Goal: Task Accomplishment & Management: Manage account settings

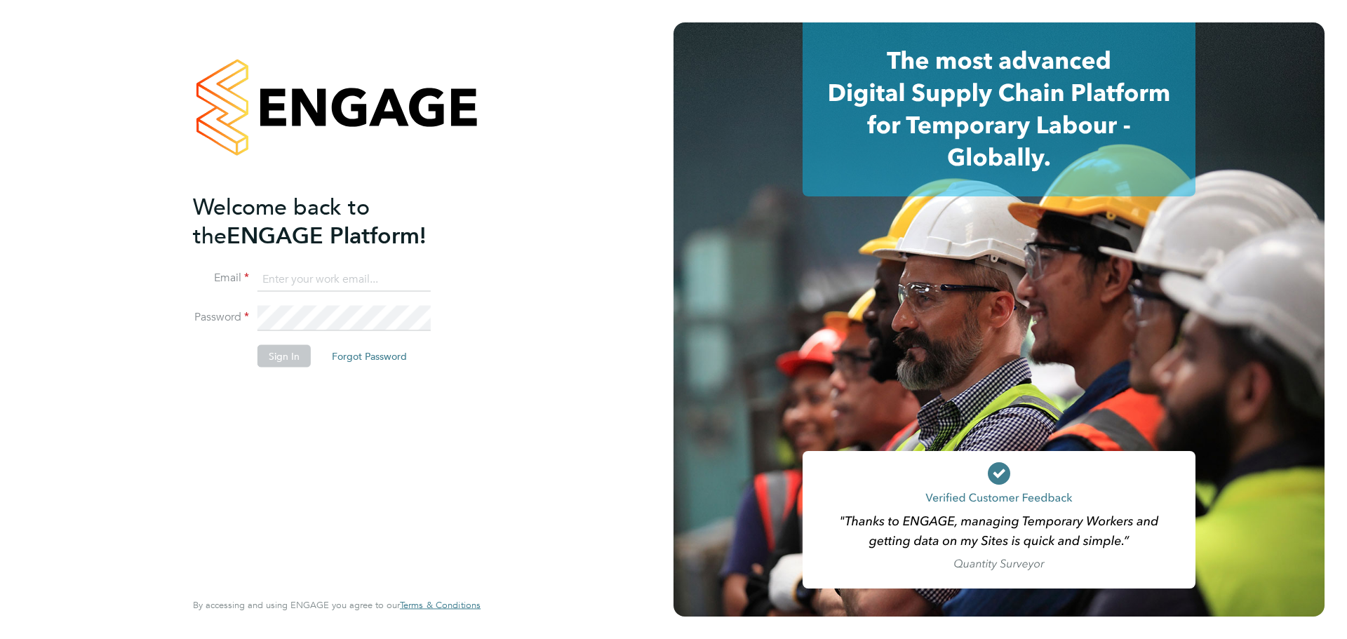
type input "maureen.langridge@uk.g4s.com"
click at [275, 358] on button "Sign In" at bounding box center [283, 356] width 53 height 22
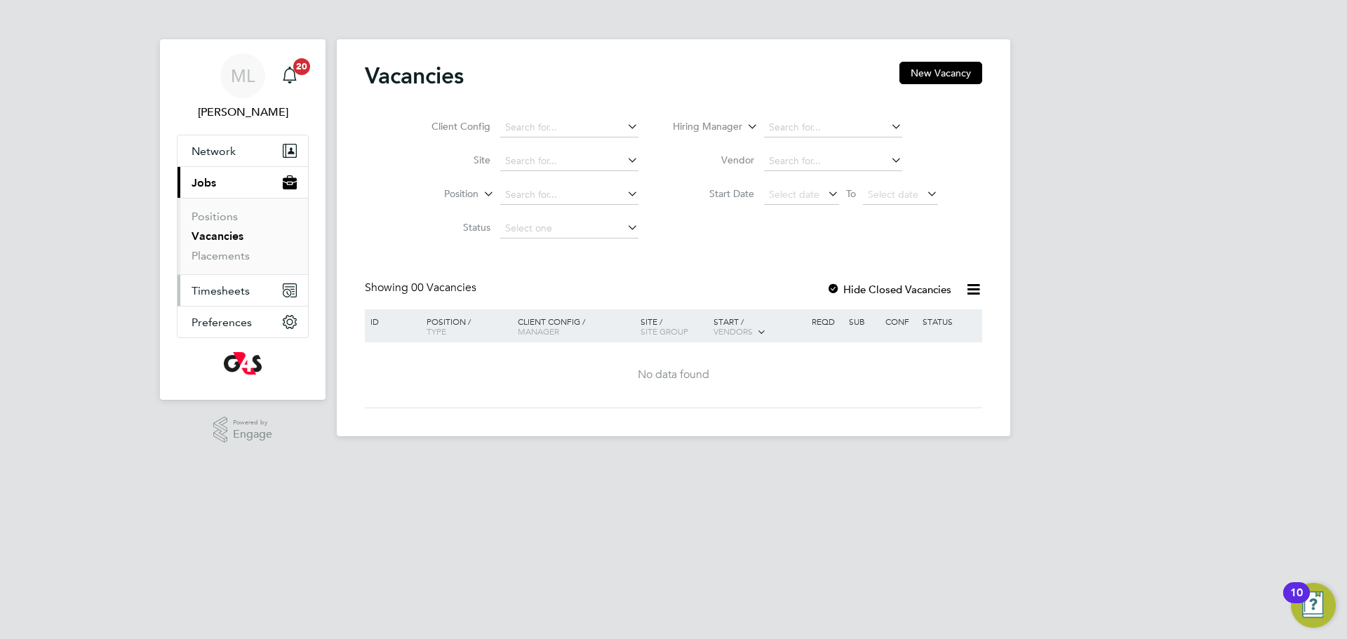
click at [205, 288] on span "Timesheets" at bounding box center [220, 290] width 58 height 13
click at [224, 293] on span "Timesheets" at bounding box center [220, 290] width 58 height 13
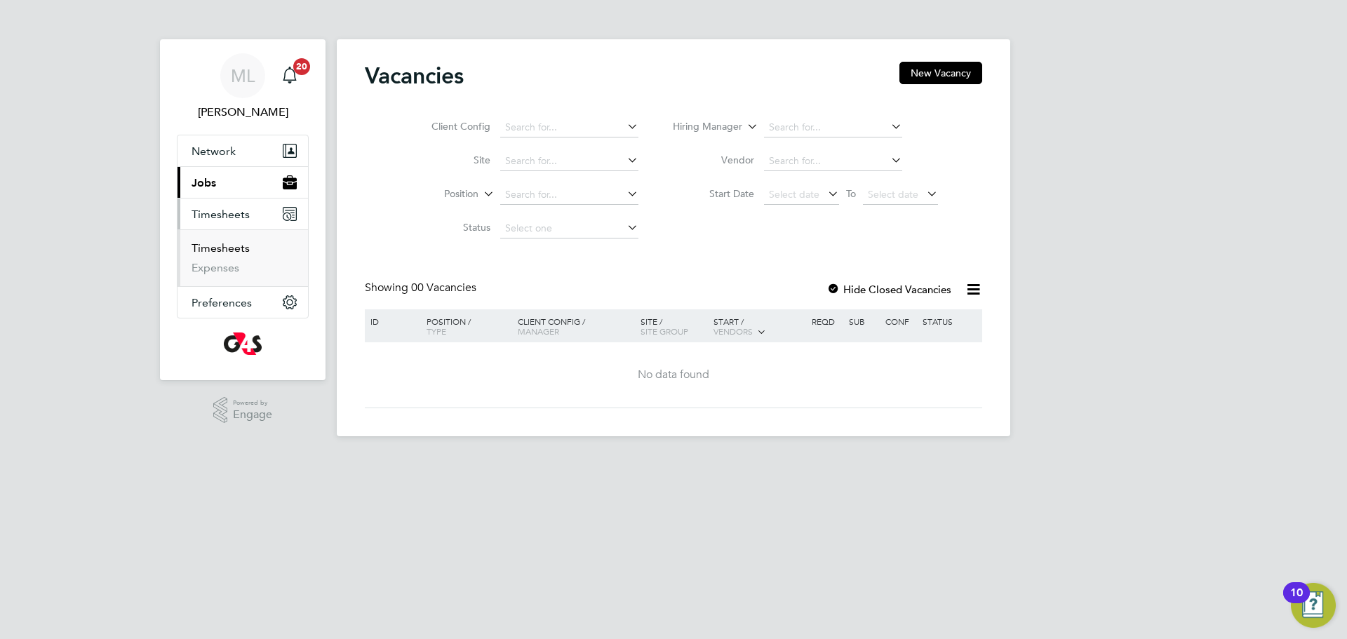
click at [226, 248] on link "Timesheets" at bounding box center [220, 247] width 58 height 13
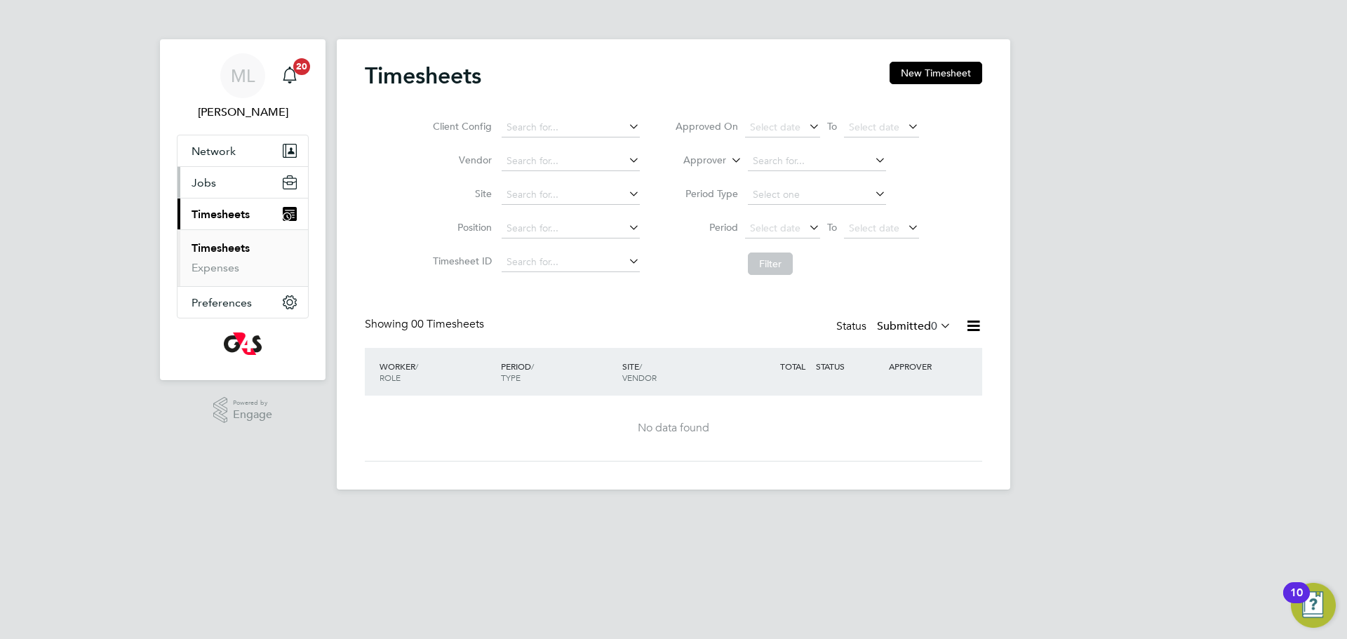
click at [209, 185] on span "Jobs" at bounding box center [203, 182] width 25 height 13
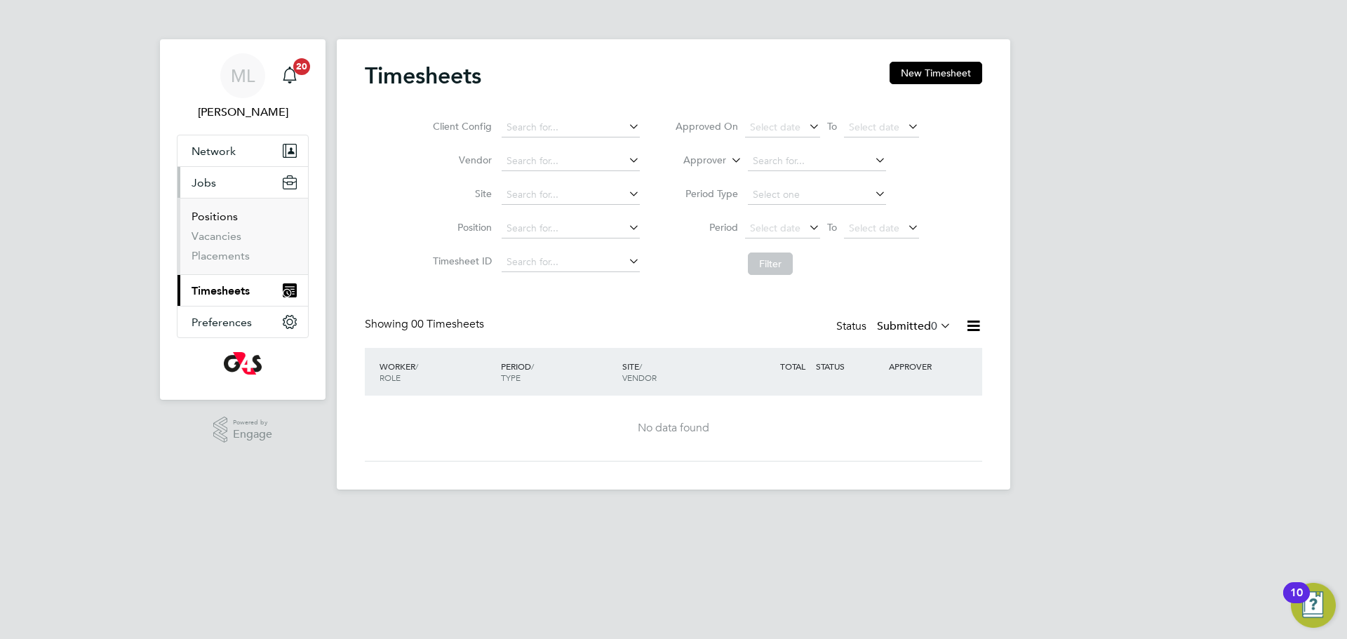
click at [210, 215] on link "Positions" at bounding box center [214, 216] width 46 height 13
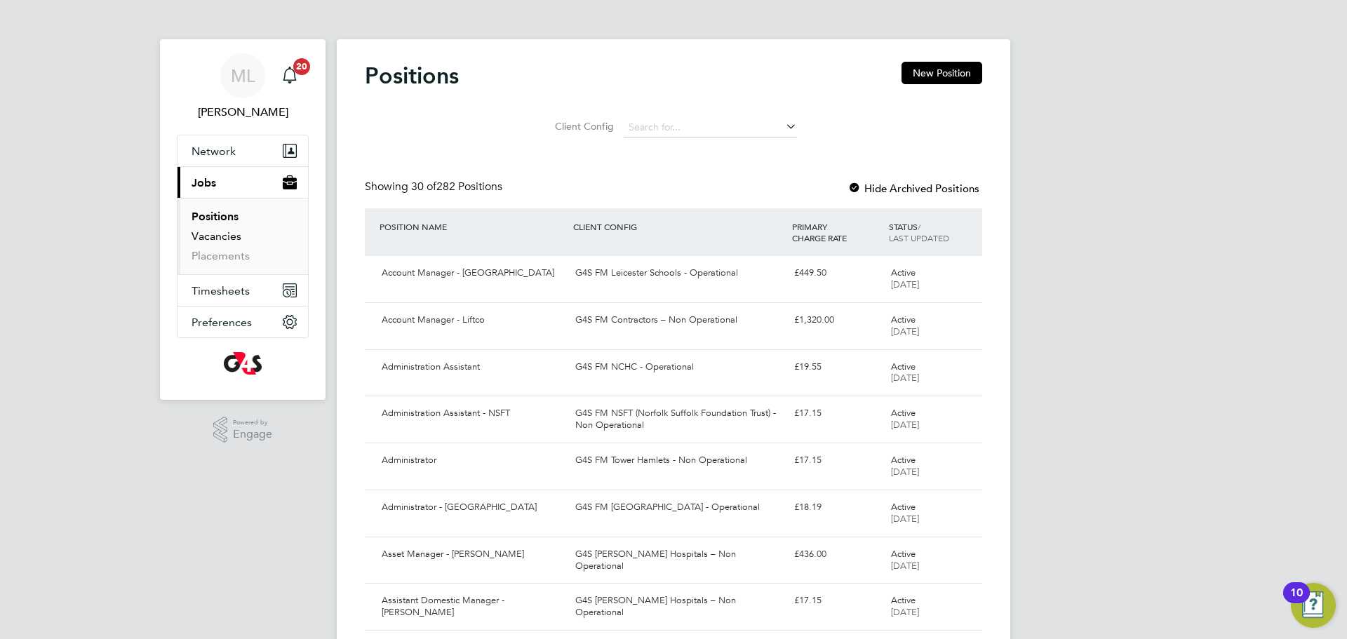
click at [223, 236] on link "Vacancies" at bounding box center [216, 235] width 50 height 13
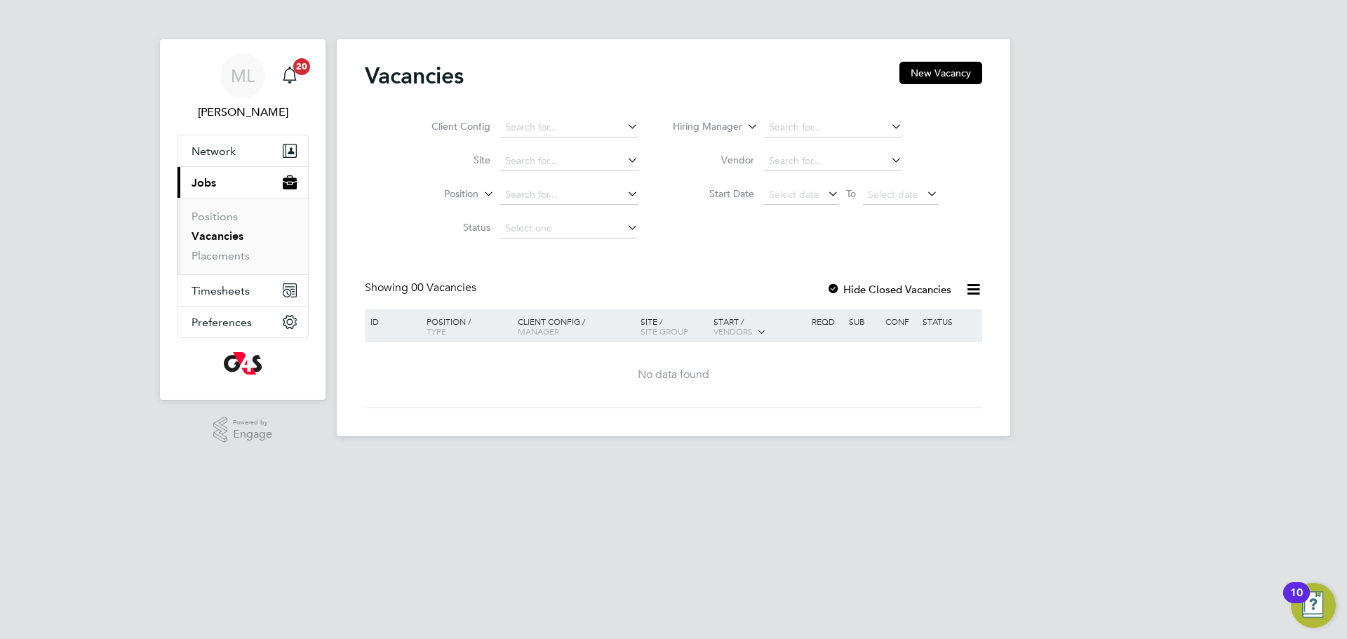
click at [624, 126] on icon at bounding box center [624, 126] width 0 height 20
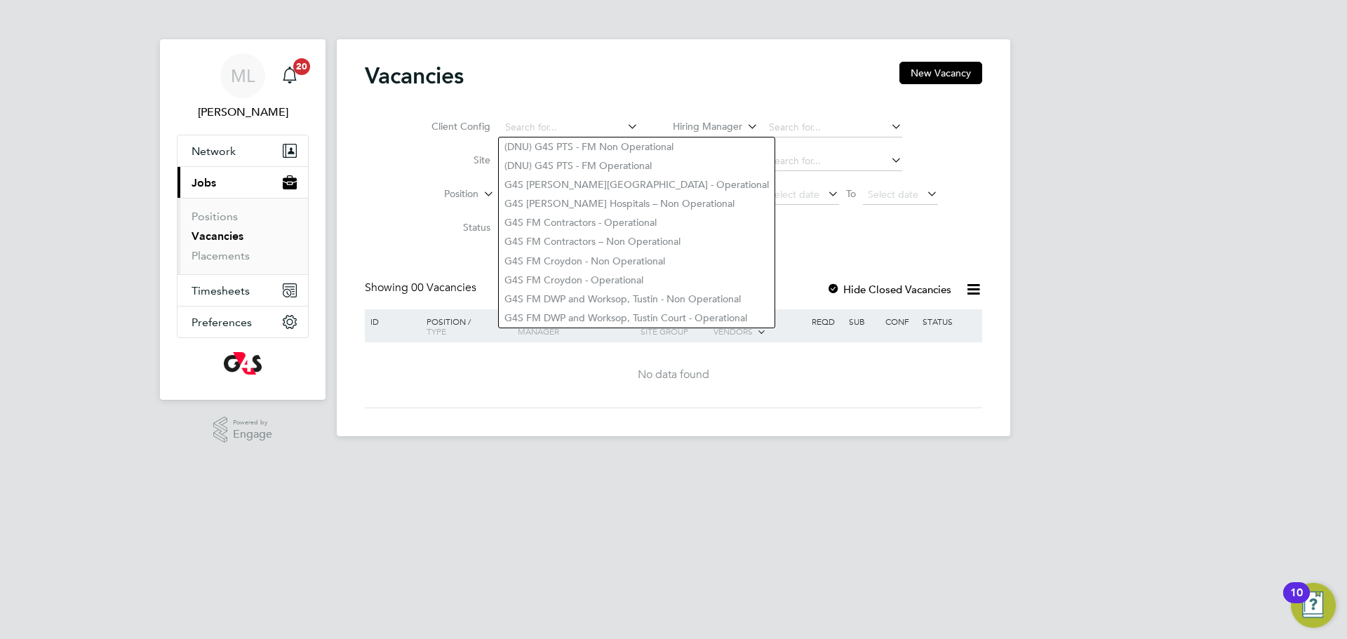
click at [658, 459] on html "ML [PERSON_NAME] Notifications 20 Applications: Network Sites Workers Current p…" at bounding box center [673, 229] width 1347 height 459
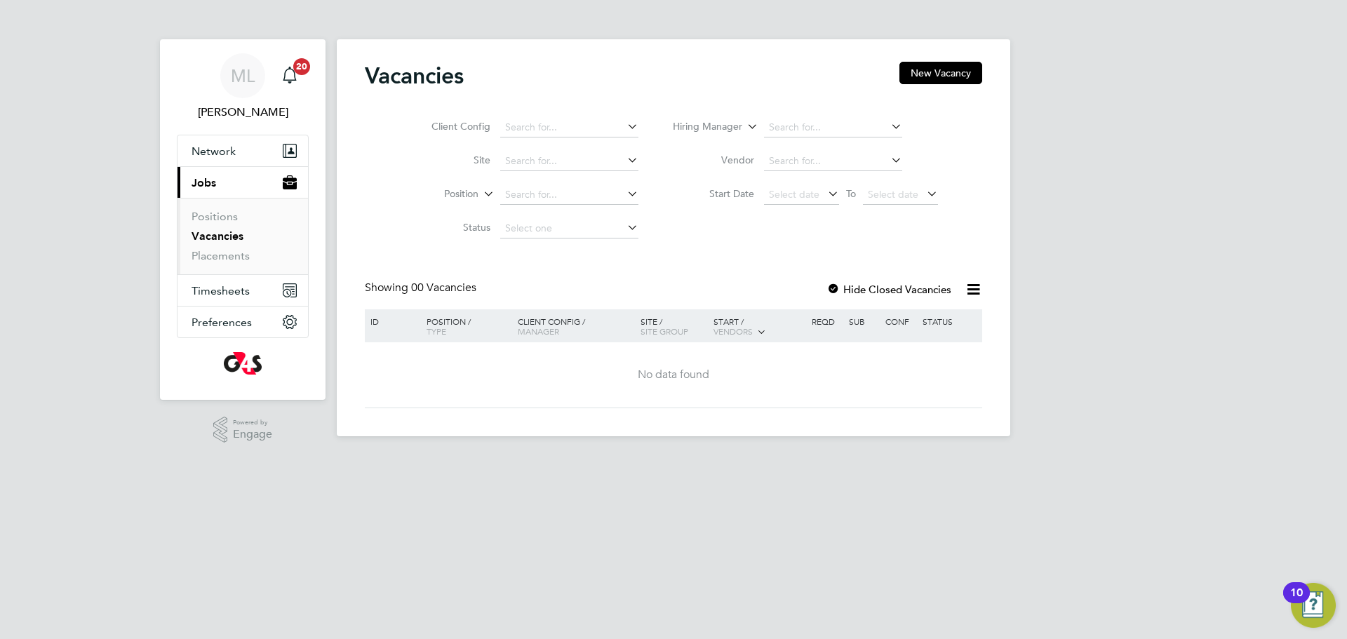
click at [624, 195] on icon at bounding box center [624, 194] width 0 height 20
click at [888, 159] on icon at bounding box center [888, 160] width 0 height 20
click at [774, 398] on div "No data found" at bounding box center [673, 374] width 613 height 65
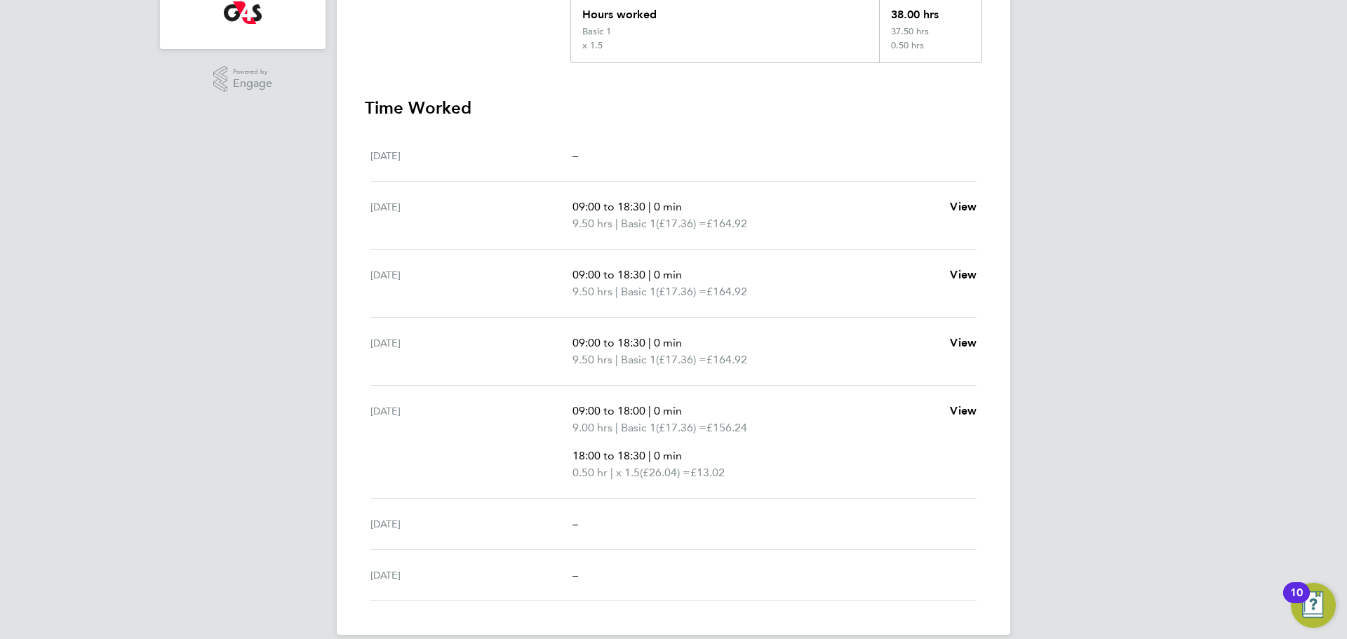
scroll to position [349, 0]
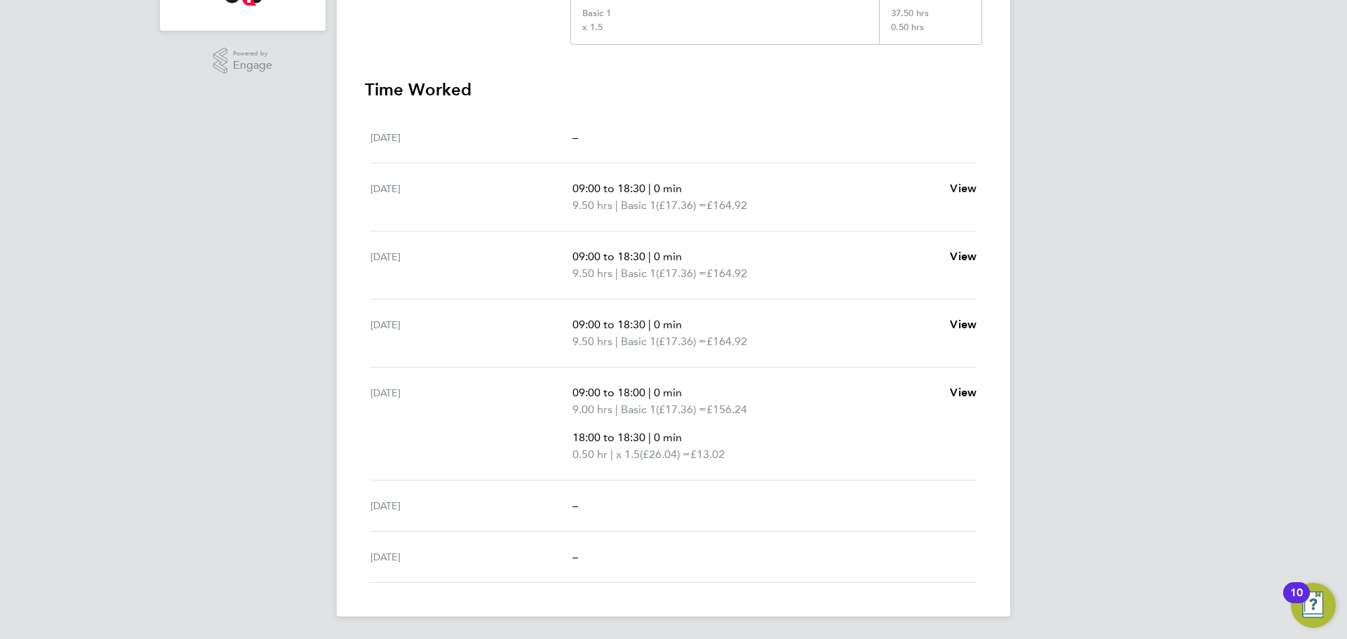
click at [974, 188] on span "View" at bounding box center [963, 188] width 27 height 13
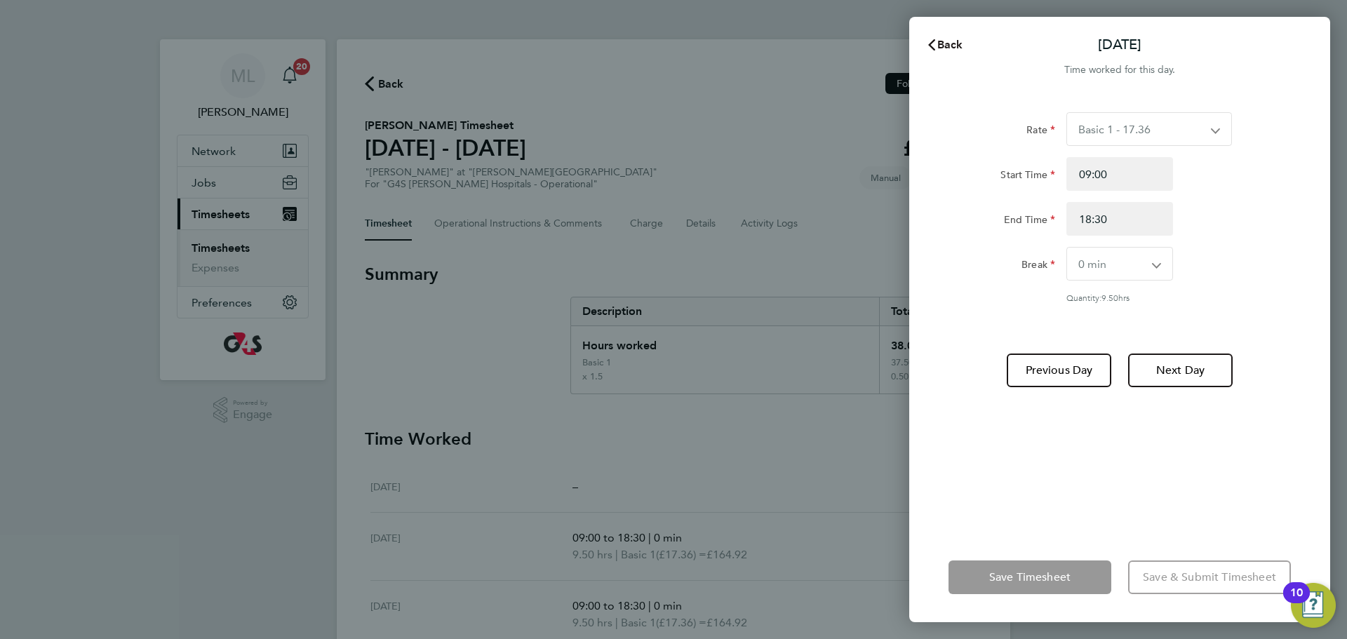
click at [943, 48] on span "Back" at bounding box center [950, 44] width 26 height 13
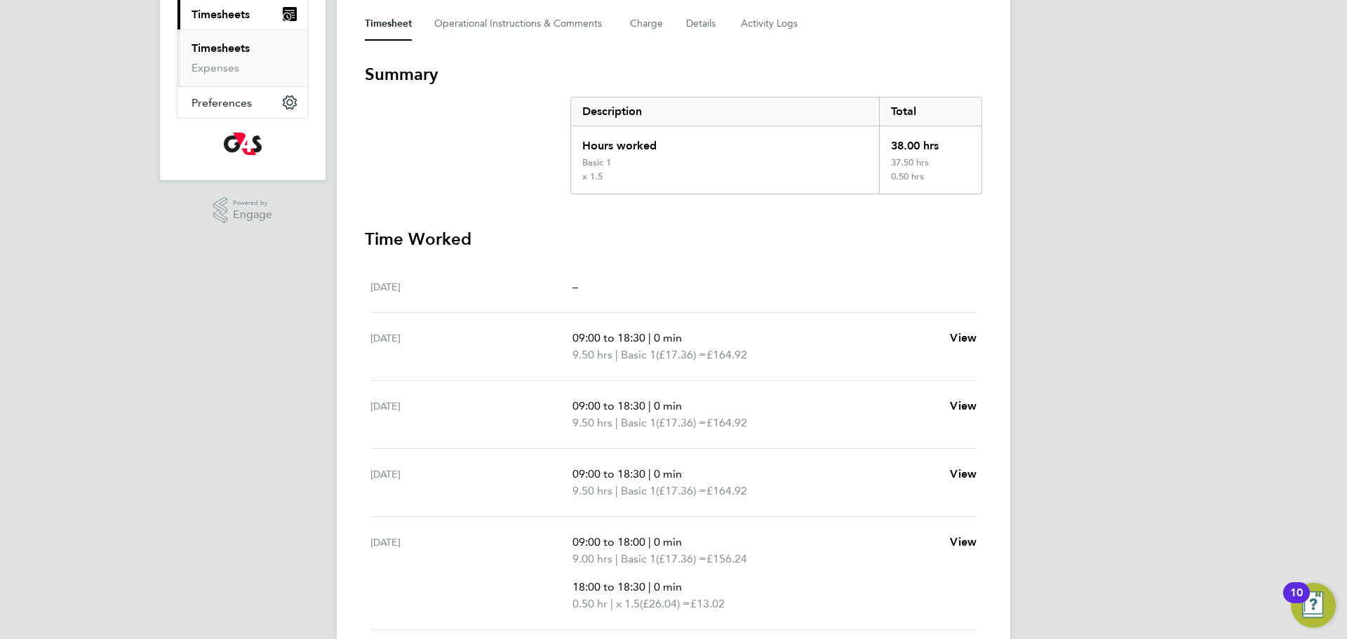
scroll to position [349, 0]
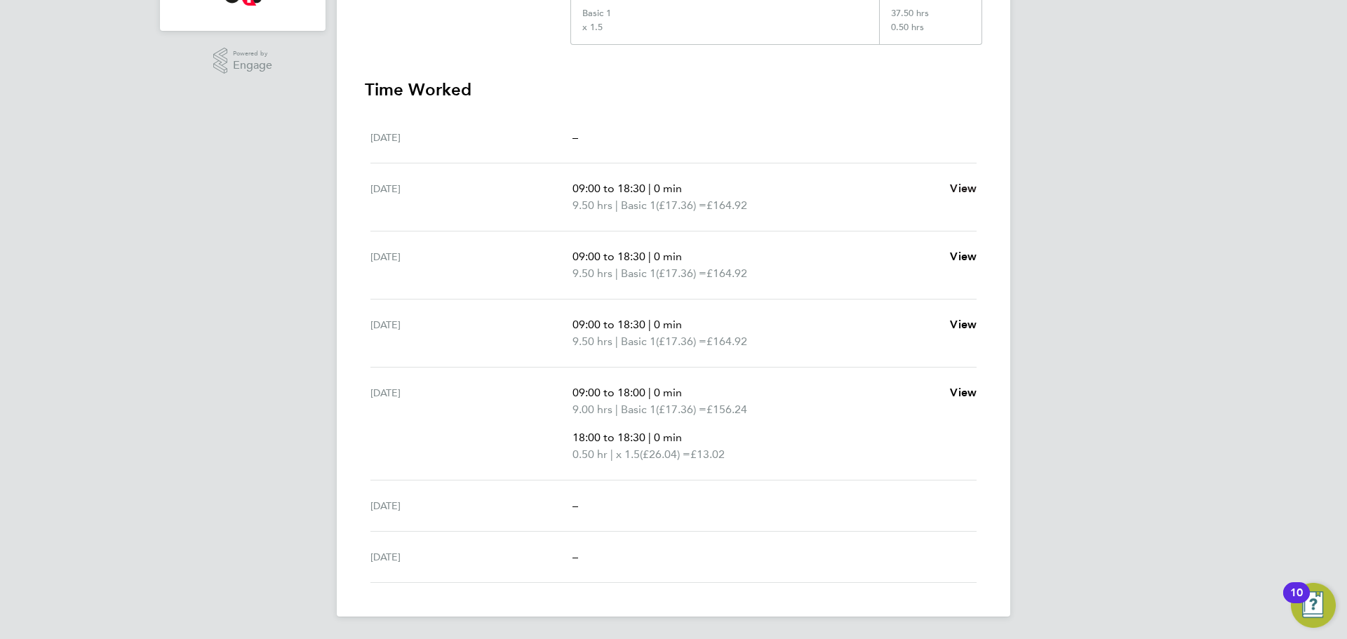
click at [957, 190] on span "View" at bounding box center [963, 188] width 27 height 13
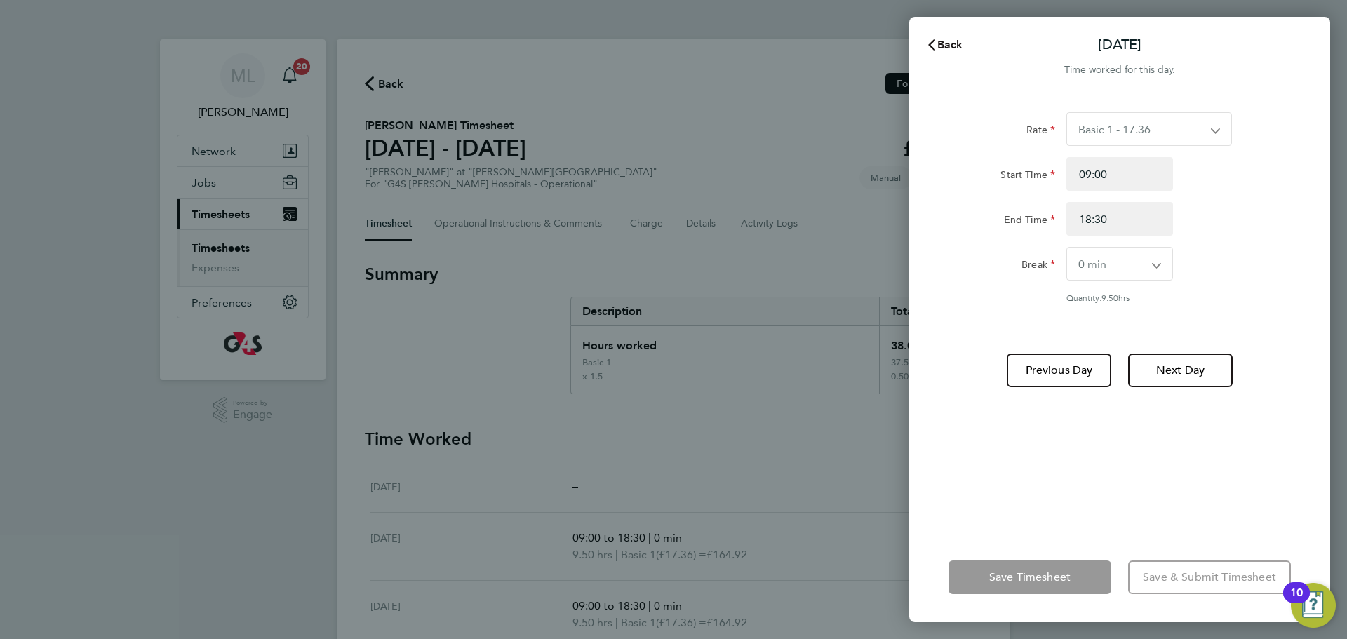
click at [950, 41] on span "Back" at bounding box center [950, 44] width 26 height 13
